Goal: Complete application form

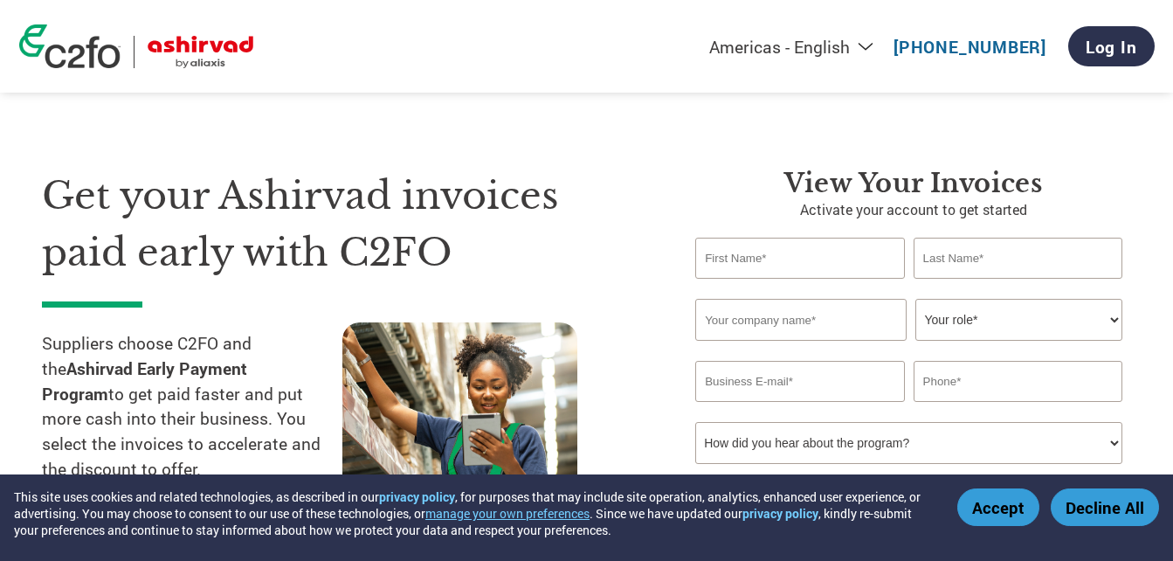
click at [726, 258] on input "text" at bounding box center [799, 258] width 209 height 41
type input "[PERSON_NAME]"
type input "Mani"
type input "Daikin Airconditioning India Pvt Ltd"
click at [1063, 335] on select "Your role* CFO Controller Credit Manager Finance Director Treasurer CEO Preside…" at bounding box center [1018, 320] width 207 height 42
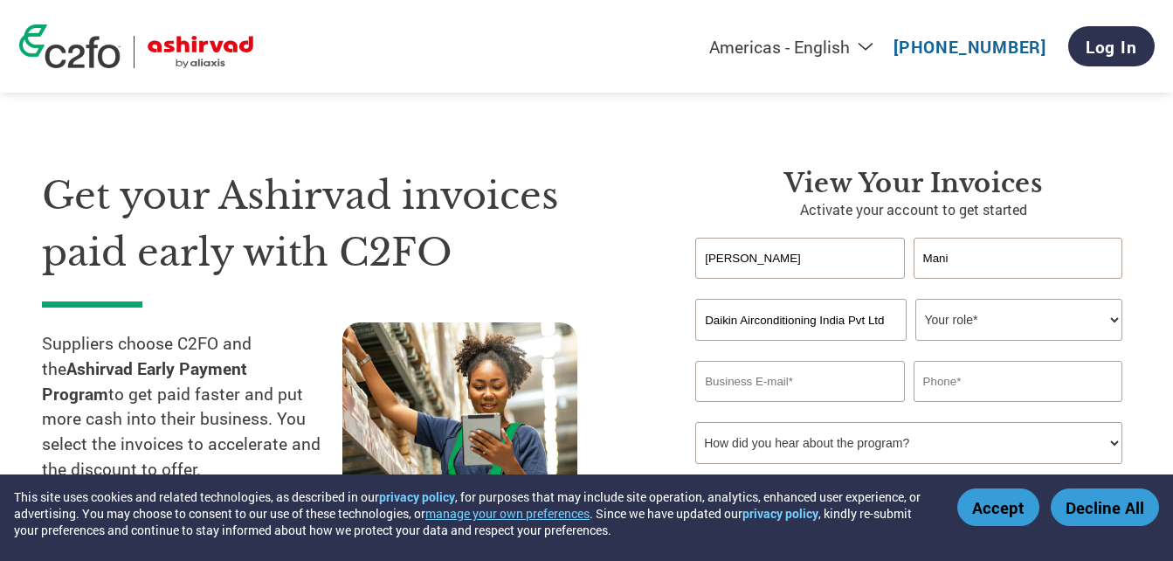
select select "OTHER"
click at [915, 299] on select "Your role* CFO Controller Credit Manager Finance Director Treasurer CEO Preside…" at bounding box center [1018, 320] width 207 height 42
click at [723, 380] on input "email" at bounding box center [799, 381] width 209 height 41
type input "[EMAIL_ADDRESS][DOMAIN_NAME]"
click at [928, 381] on input "08970451222" at bounding box center [1018, 381] width 209 height 41
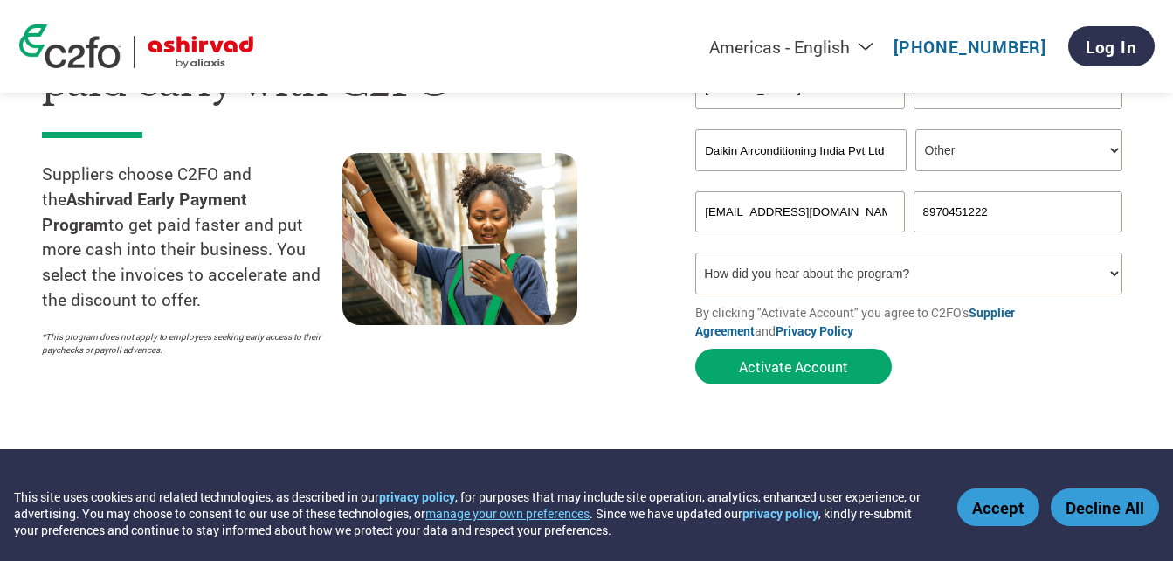
scroll to position [183, 0]
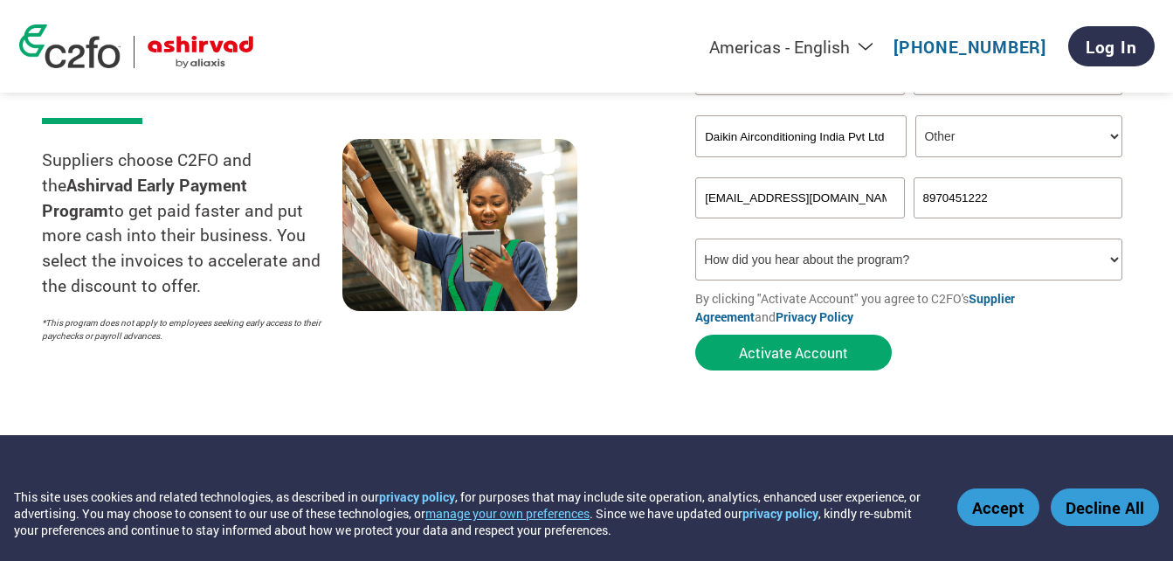
type input "8970451222"
click at [875, 250] on select "How did you hear about the program? Received a letter Email Social Media Online…" at bounding box center [908, 259] width 427 height 42
select select "Email"
click at [695, 238] on select "How did you hear about the program? Received a letter Email Social Media Online…" at bounding box center [908, 259] width 427 height 42
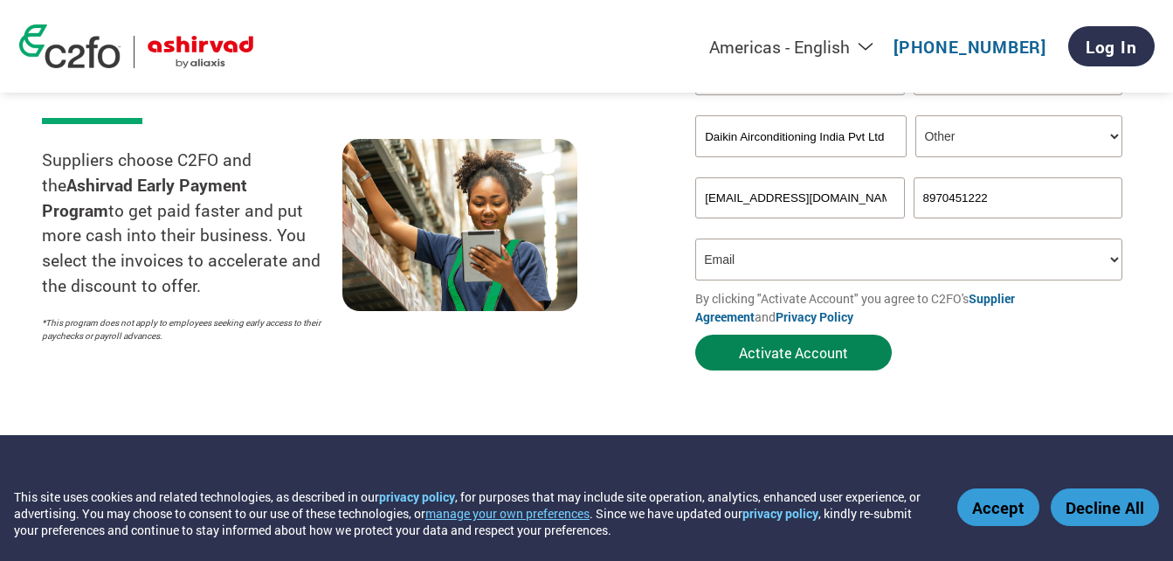
click at [783, 357] on button "Activate Account" at bounding box center [793, 352] width 197 height 36
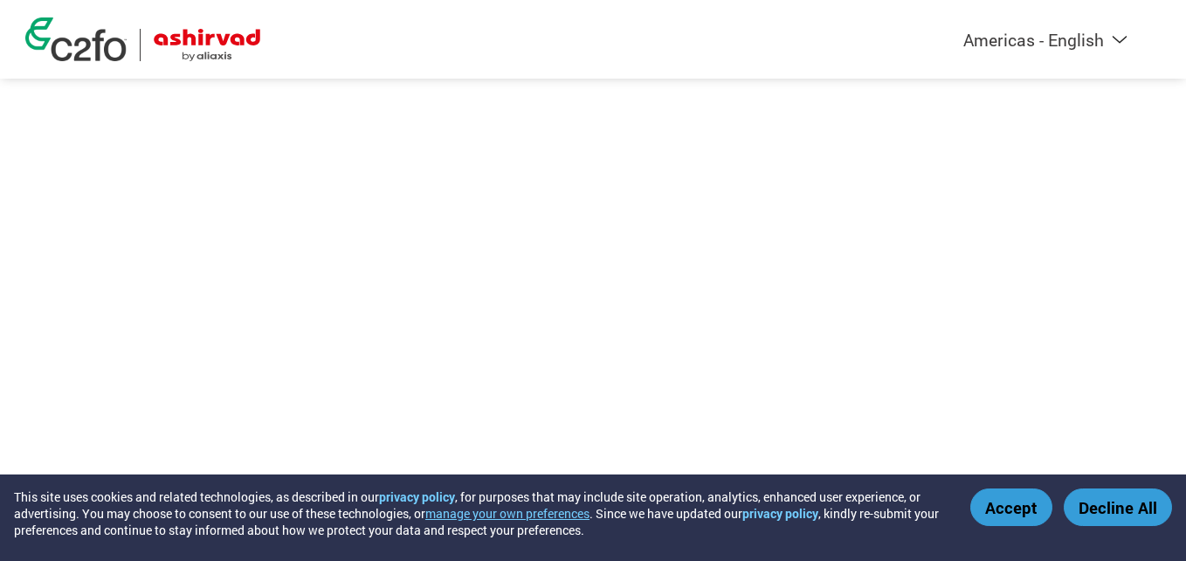
click at [997, 497] on button "Accept" at bounding box center [1011, 507] width 82 height 38
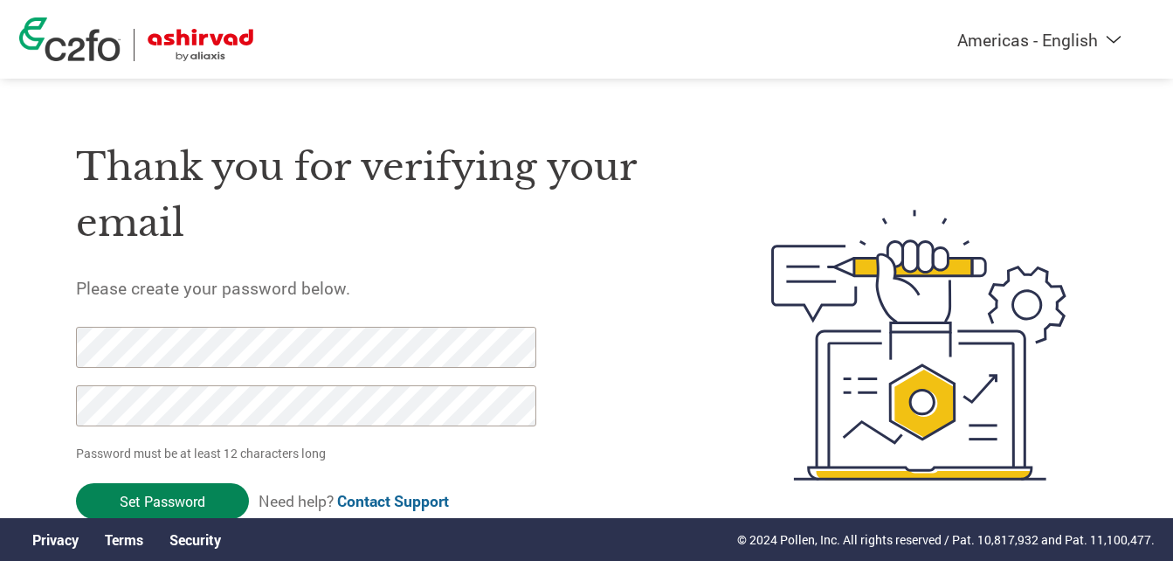
click at [149, 499] on input "Set Password" at bounding box center [162, 501] width 173 height 36
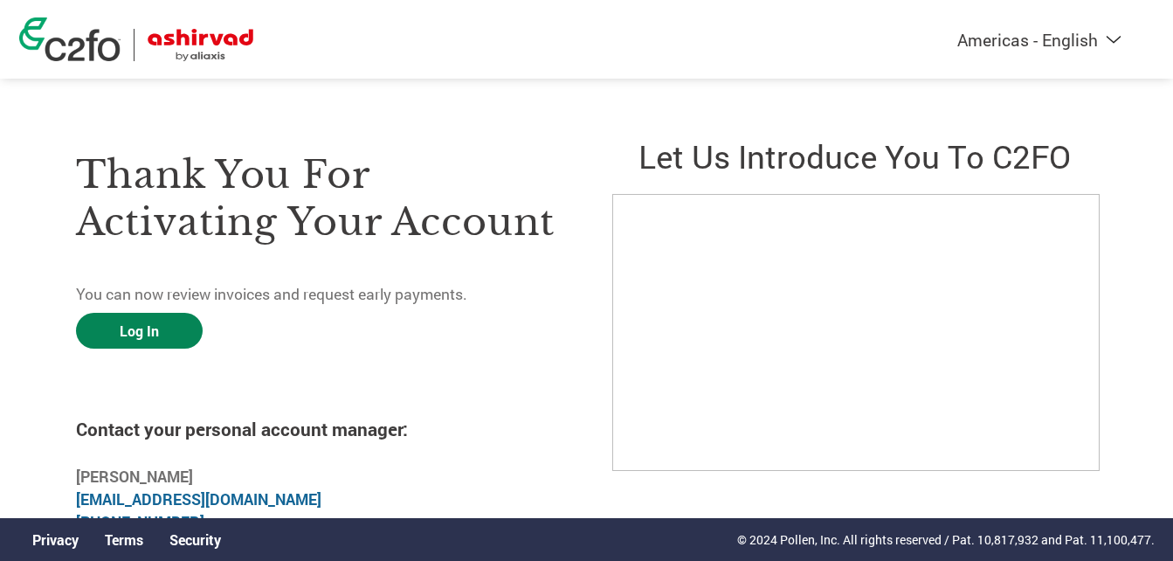
click at [163, 327] on link "Log In" at bounding box center [139, 331] width 127 height 36
